Goal: Answer question/provide support

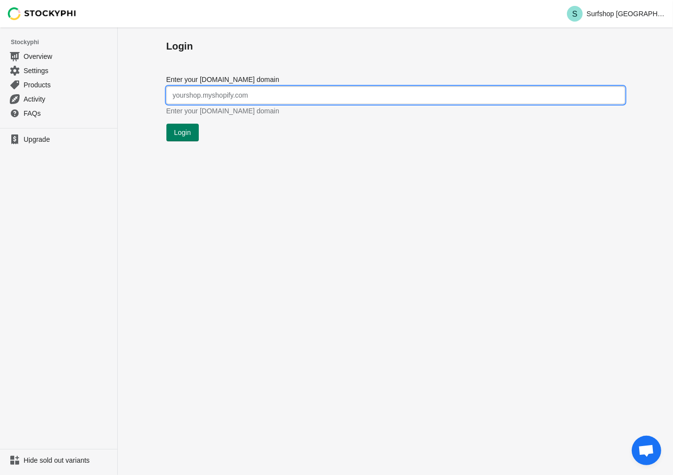
type input "surfshop-kiel.myshopify.com"
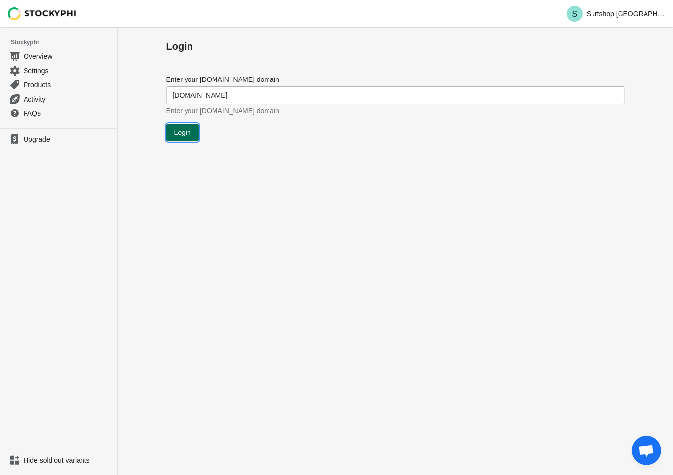
click at [182, 129] on span "Login" at bounding box center [182, 133] width 17 height 8
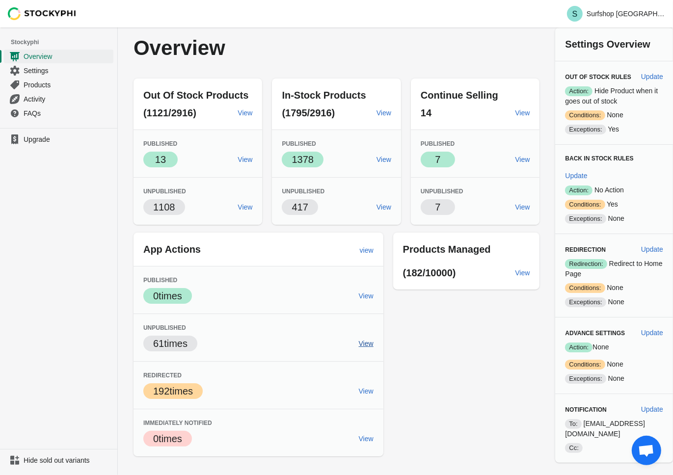
click at [369, 341] on span "View" at bounding box center [366, 343] width 15 height 8
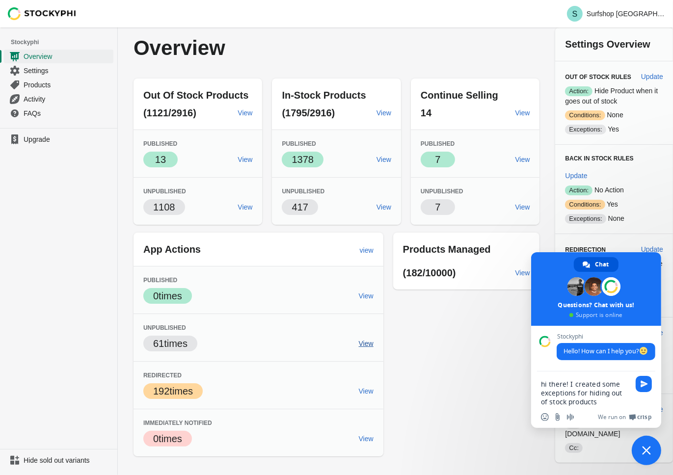
type textarea "hi there! I created some exceptions for hiding out of stock products. I added t…"
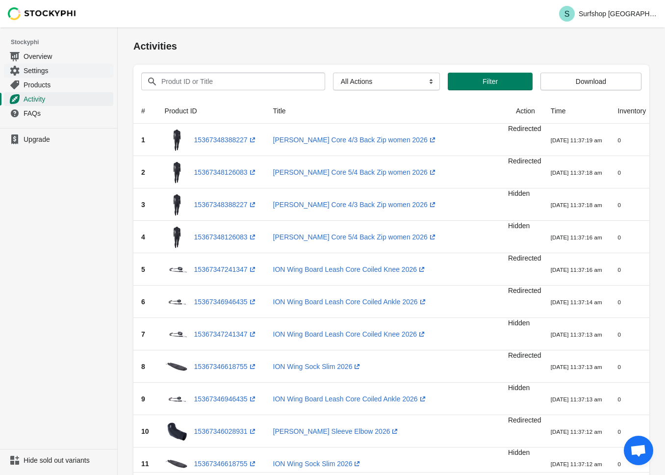
click at [45, 72] on span "Settings" at bounding box center [68, 71] width 88 height 10
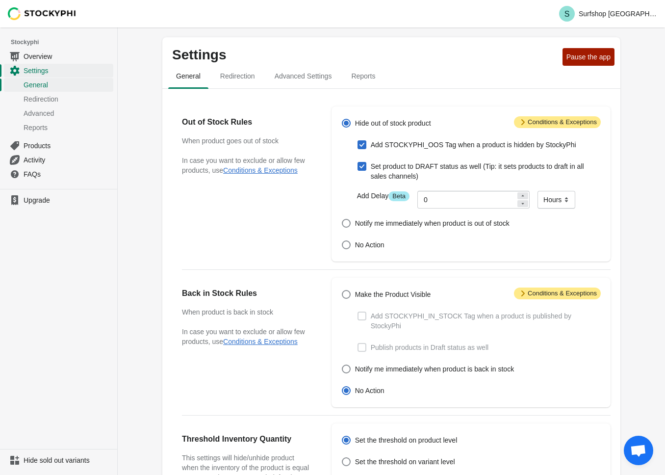
click at [554, 124] on span "Attention Conditions & Exceptions" at bounding box center [557, 122] width 87 height 12
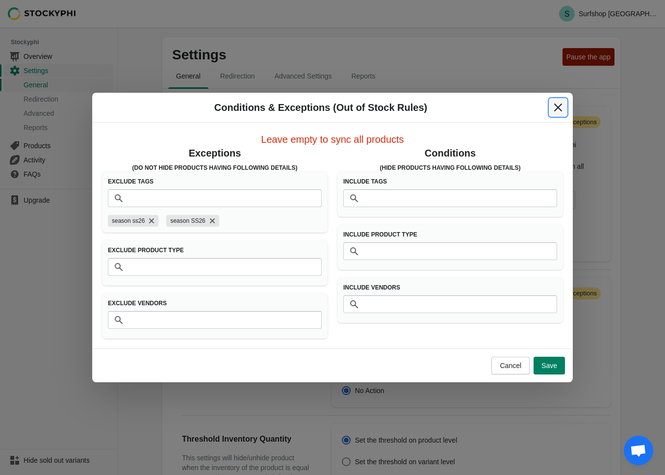
click at [552, 110] on button "Close" at bounding box center [558, 108] width 18 height 18
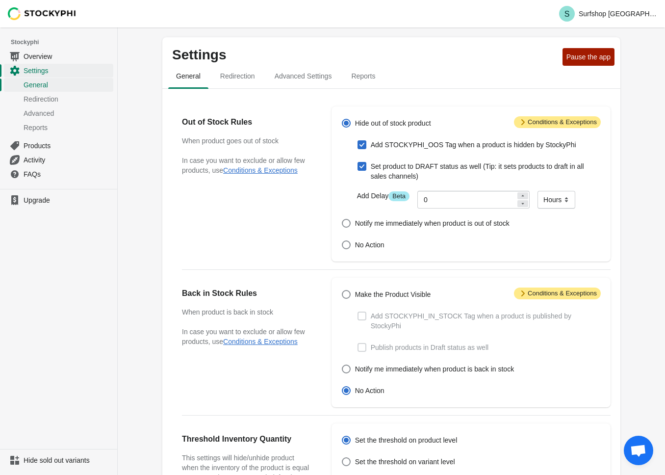
click at [651, 458] on div "Settings Pause the app General Redirection Advanced Settings Reports General Re…" at bounding box center [391, 371] width 547 height 688
click at [639, 452] on span "Open chat" at bounding box center [638, 451] width 16 height 14
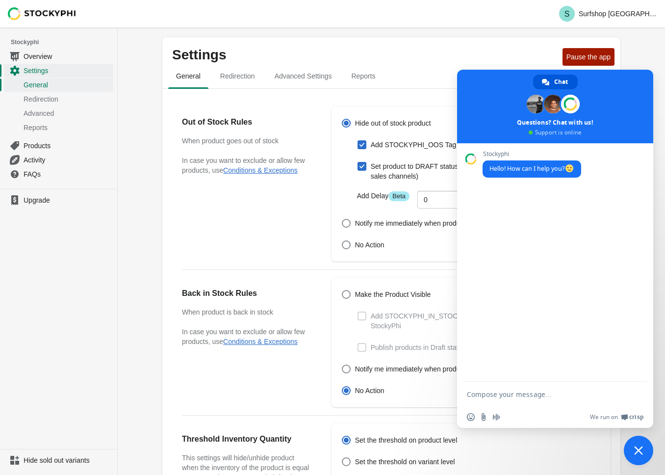
click at [520, 394] on textarea "Compose your message..." at bounding box center [544, 394] width 155 height 9
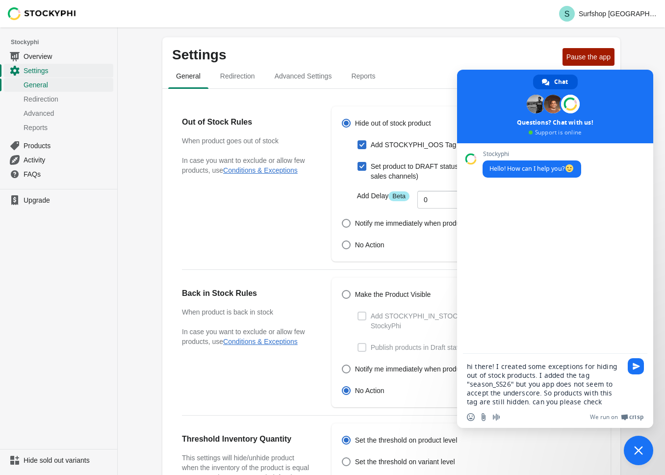
type textarea "hi there! I created some exceptions for hiding out of stock products. I added t…"
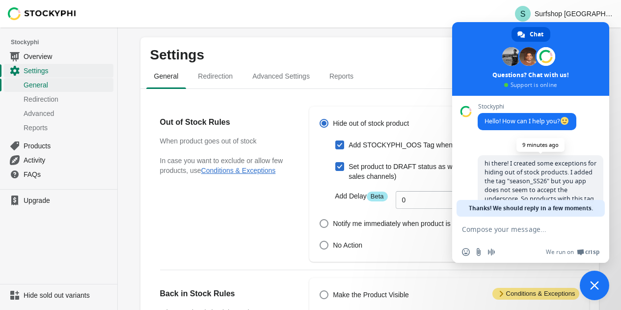
scroll to position [39, 0]
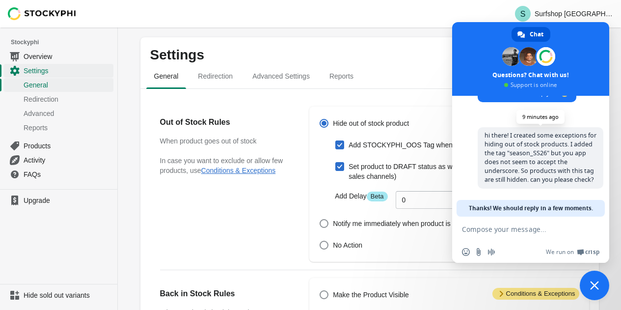
click at [531, 149] on span "hi there! I created some exceptions for hiding out of stock products. I added t…" at bounding box center [540, 157] width 112 height 52
click at [496, 227] on textarea "Compose your message..." at bounding box center [520, 229] width 116 height 9
type textarea "?"
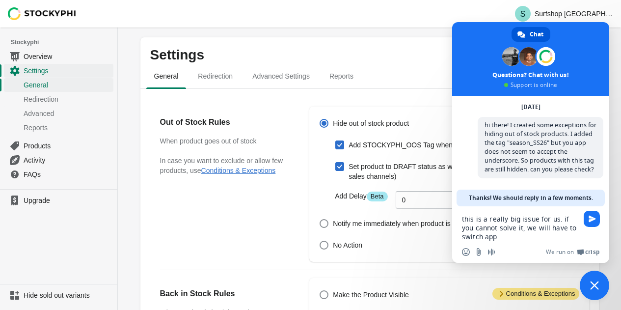
type textarea "this is a really big issue for us. if you cannot solve it, we will have to swit…"
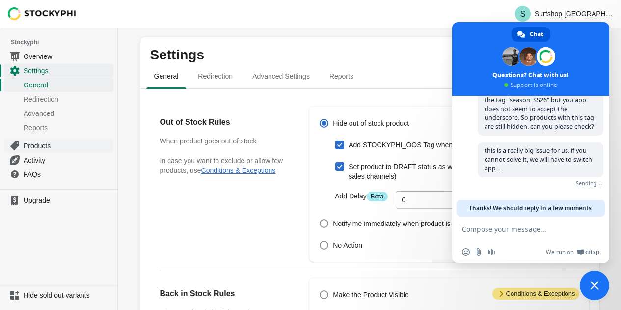
scroll to position [77, 0]
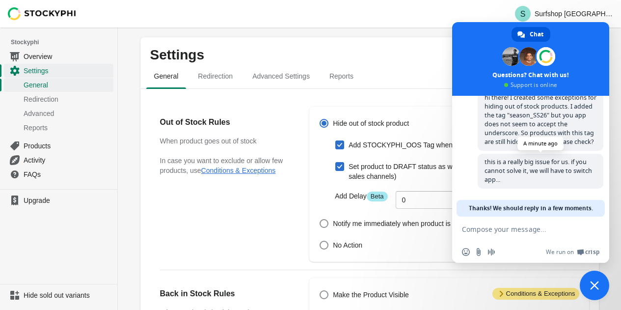
click at [518, 169] on span "this is a really big issue for us. if you cannot solve it, we will have to swit…" at bounding box center [537, 170] width 107 height 26
drag, startPoint x: 518, startPoint y: 169, endPoint x: 564, endPoint y: 167, distance: 45.2
click at [547, 168] on span "this is a really big issue for us. if you cannot solve it, we will have to swit…" at bounding box center [537, 170] width 107 height 26
click at [567, 166] on span "this is a really big issue for us. if you cannot solve it, we will have to swit…" at bounding box center [540, 171] width 126 height 35
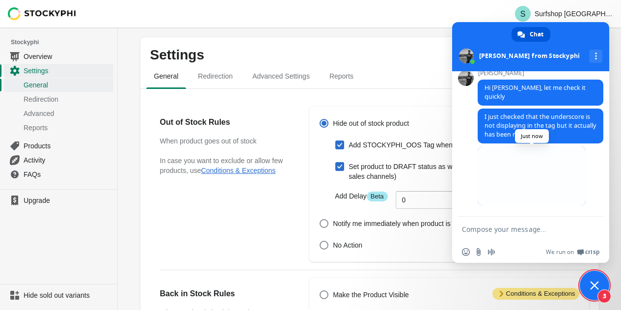
scroll to position [170, 0]
click at [528, 184] on span at bounding box center [531, 175] width 108 height 59
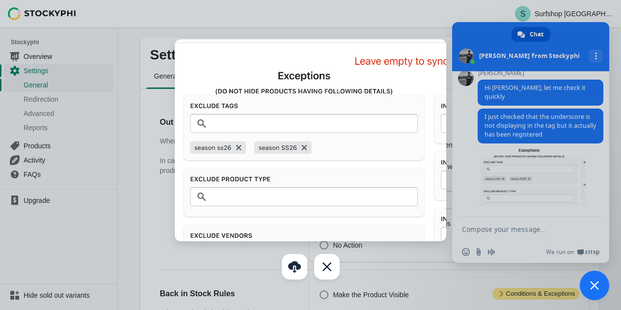
click at [522, 246] on div at bounding box center [310, 155] width 621 height 310
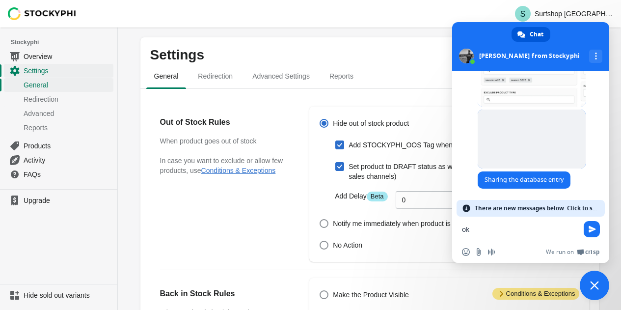
scroll to position [253, 0]
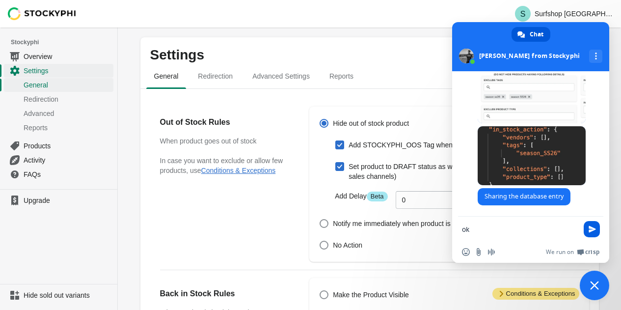
type textarea "ok"
click at [595, 231] on span "Send" at bounding box center [591, 229] width 16 height 16
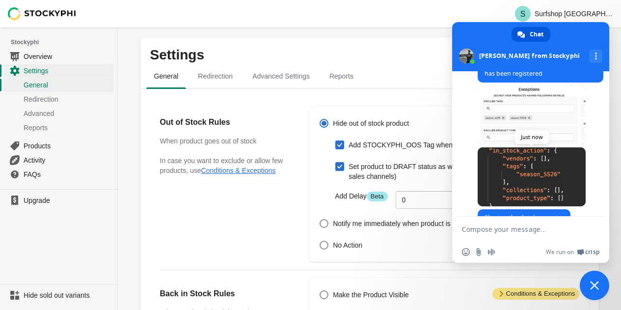
scroll to position [277, 0]
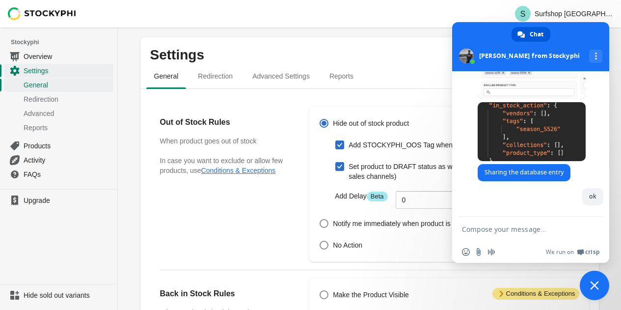
click at [528, 235] on form at bounding box center [520, 229] width 116 height 26
click at [528, 231] on textarea "Compose your message..." at bounding box center [520, 229] width 116 height 9
type textarea "thank you for cchecking"
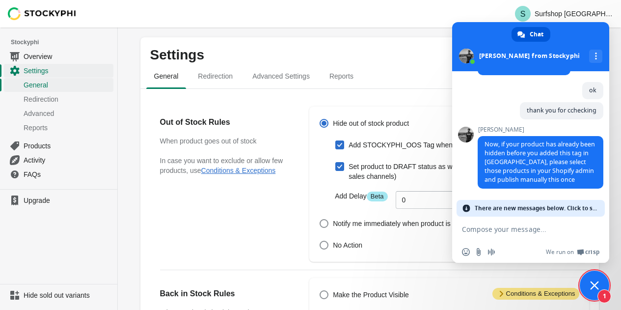
scroll to position [367, 0]
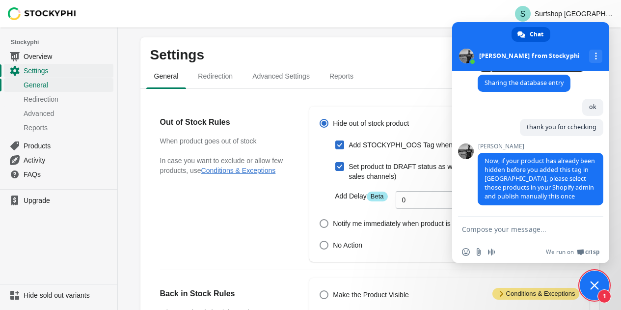
click at [495, 230] on textarea "Compose your message..." at bounding box center [520, 229] width 116 height 9
type textarea "ok I will try"
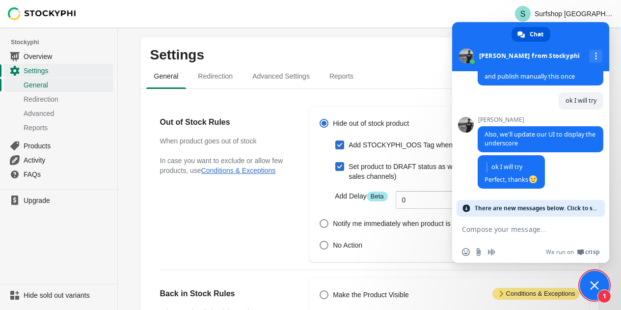
scroll to position [471, 0]
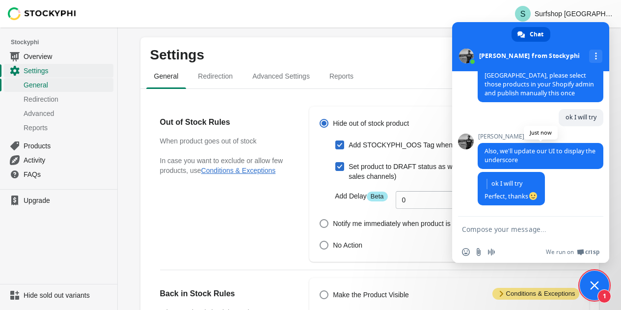
click at [571, 151] on span "Also, we'll update our UI to display the underscore" at bounding box center [539, 155] width 111 height 17
click at [512, 231] on textarea "Compose your message..." at bounding box center [520, 229] width 116 height 9
type textarea "great"
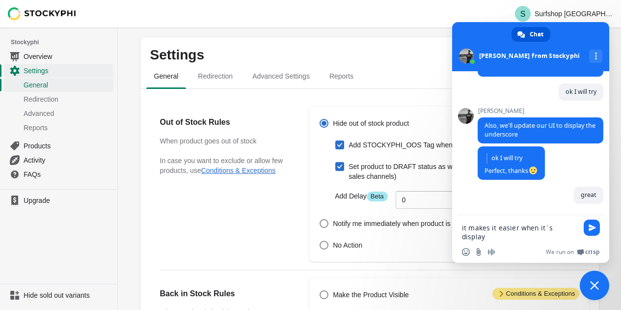
scroll to position [497, 0]
type textarea "it makes it easier when it´s displayed ;)"
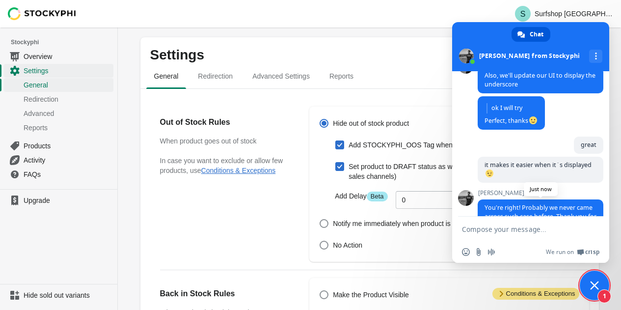
scroll to position [577, 0]
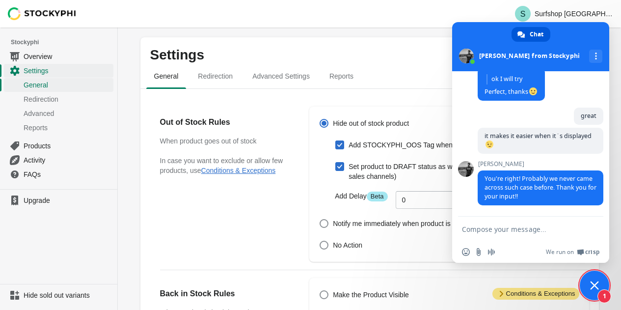
click at [587, 285] on span "1" at bounding box center [593, 284] width 29 height 29
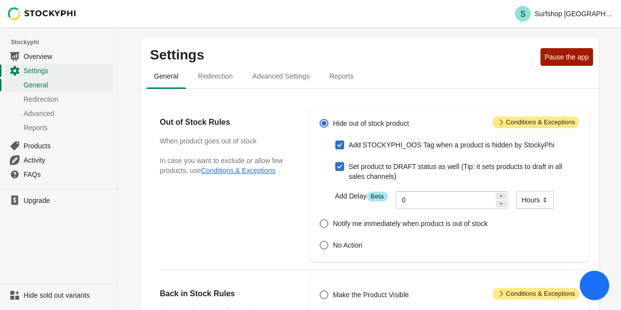
click at [595, 284] on span "Close chat" at bounding box center [594, 285] width 10 height 10
